Goal: Task Accomplishment & Management: Use online tool/utility

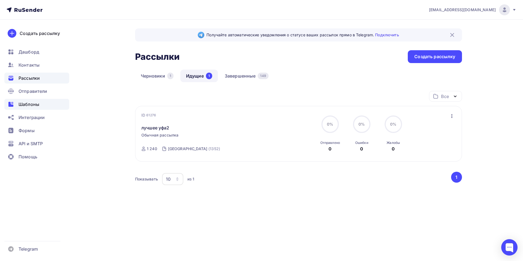
click at [20, 103] on span "Шаблоны" at bounding box center [29, 104] width 21 height 7
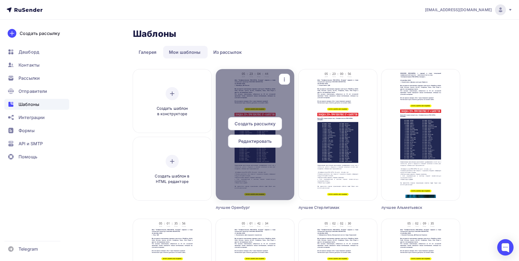
click at [256, 143] on span "Редактировать" at bounding box center [255, 141] width 33 height 7
